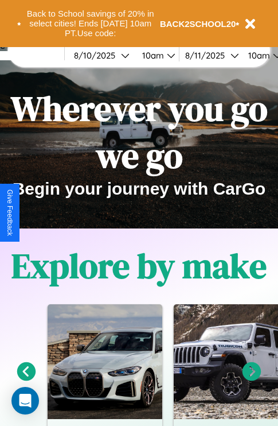
scroll to position [177, 0]
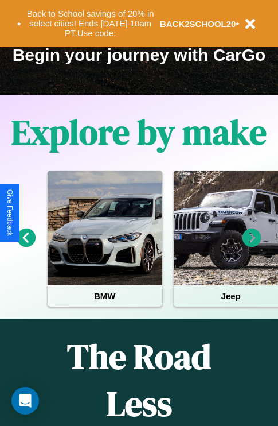
click at [252, 246] on icon at bounding box center [252, 237] width 19 height 19
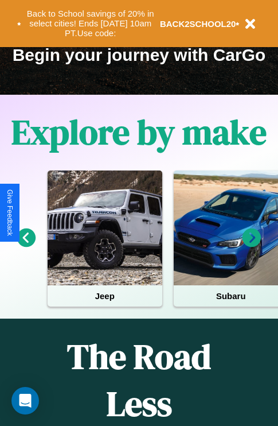
click at [252, 246] on icon at bounding box center [252, 237] width 19 height 19
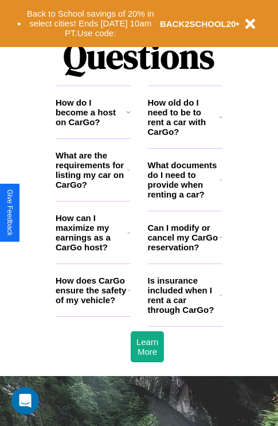
scroll to position [1391, 0]
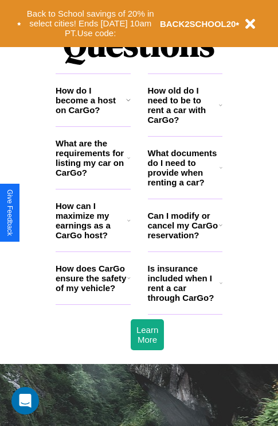
click at [93, 115] on h3 "How do I become a host on CarGo?" at bounding box center [91, 100] width 71 height 29
click at [220, 230] on icon at bounding box center [220, 224] width 3 height 9
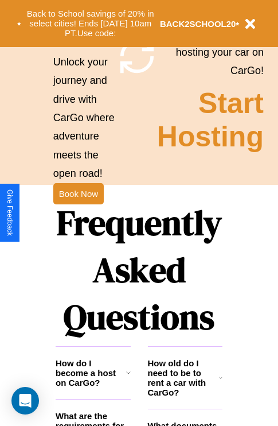
scroll to position [1117, 0]
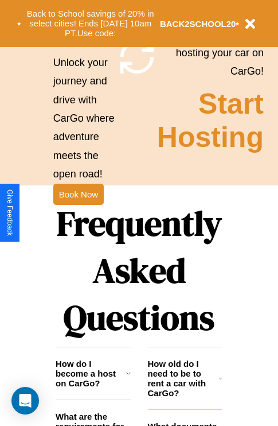
click at [78, 213] on h1 "Frequently Asked Questions" at bounding box center [139, 270] width 167 height 153
